Goal: Task Accomplishment & Management: Use online tool/utility

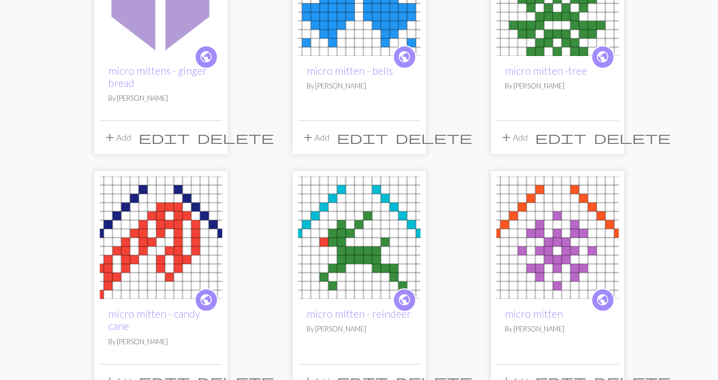
scroll to position [212, 0]
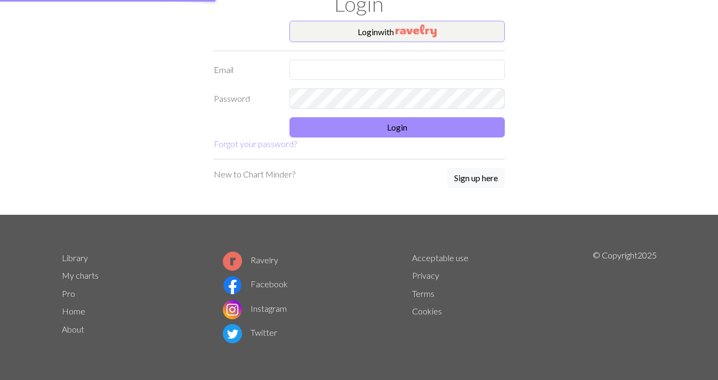
type input "[EMAIL_ADDRESS][DOMAIN_NAME]"
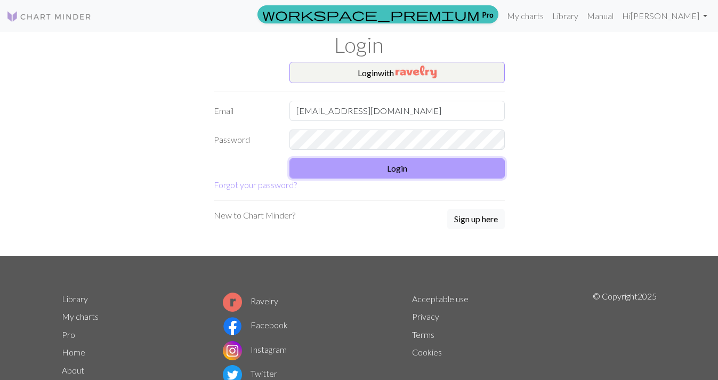
click at [348, 171] on button "Login" at bounding box center [396, 168] width 215 height 20
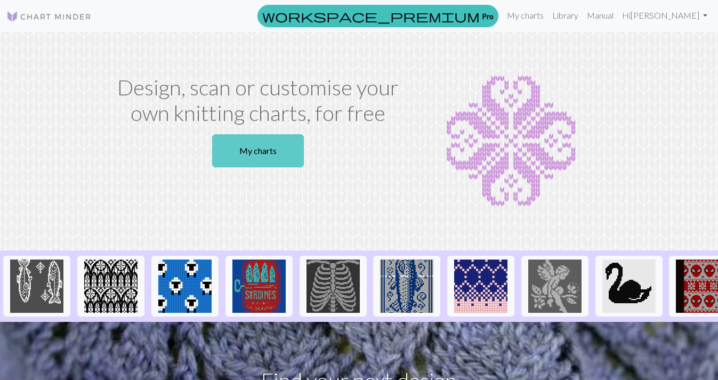
click at [282, 158] on link "My charts" at bounding box center [258, 150] width 92 height 33
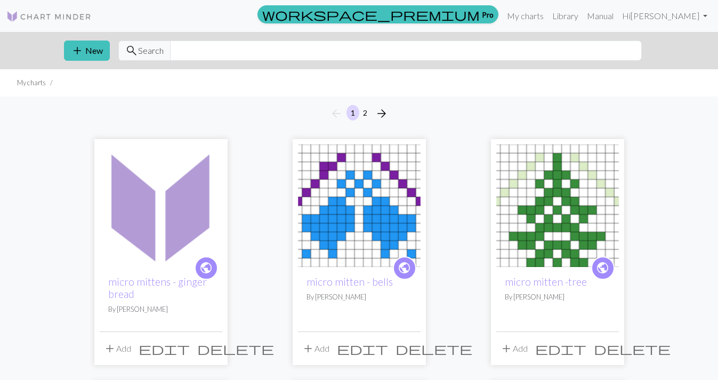
click at [201, 186] on img at bounding box center [161, 205] width 123 height 123
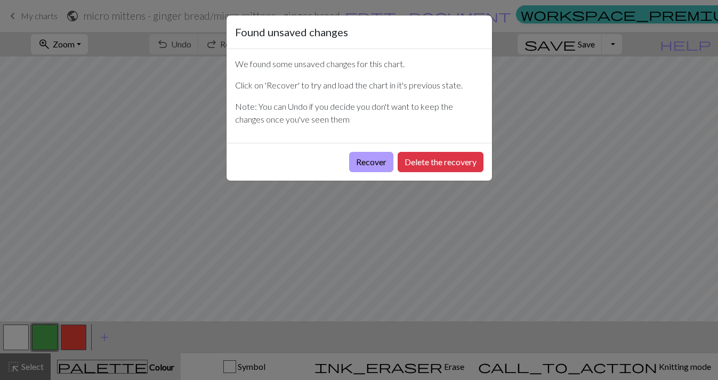
click at [366, 164] on button "Recover" at bounding box center [371, 162] width 44 height 20
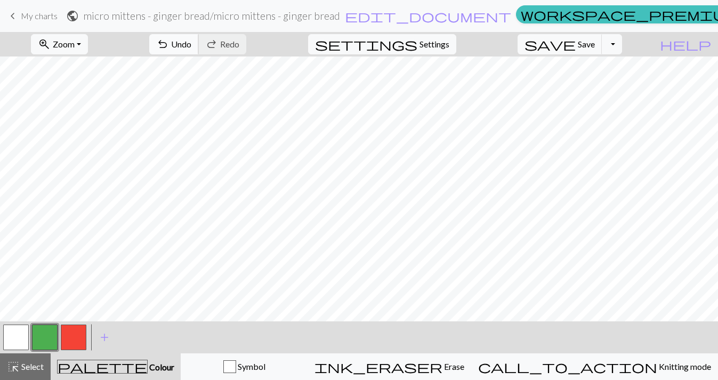
click at [169, 44] on span "undo" at bounding box center [162, 44] width 13 height 15
click at [575, 50] on span "save" at bounding box center [549, 44] width 51 height 15
